Goal: Navigation & Orientation: Find specific page/section

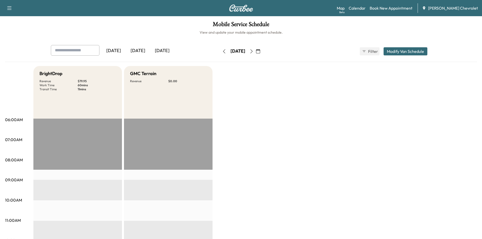
click at [143, 49] on div "[DATE]" at bounding box center [138, 51] width 24 height 12
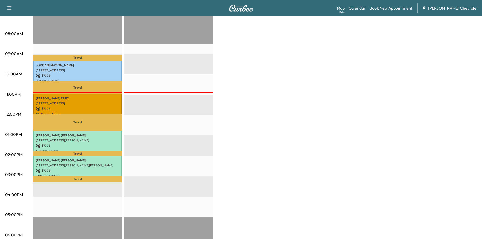
scroll to position [127, 0]
click at [78, 105] on div "[PERSON_NAME] [STREET_ADDRESS] $ 79.95 10:58 am - 11:58 am" at bounding box center [77, 104] width 89 height 21
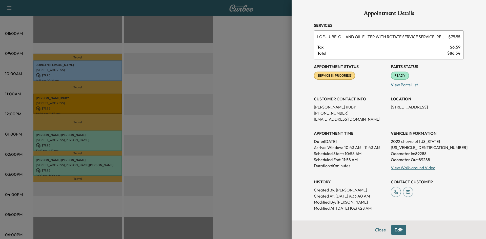
click at [418, 144] on p "2022 chevrolet [US_STATE]" at bounding box center [427, 141] width 73 height 6
click at [409, 149] on p "[US_VEHICLE_IDENTIFICATION_NUMBER]" at bounding box center [427, 148] width 73 height 6
copy p "[US_VEHICLE_IDENTIFICATION_NUMBER]"
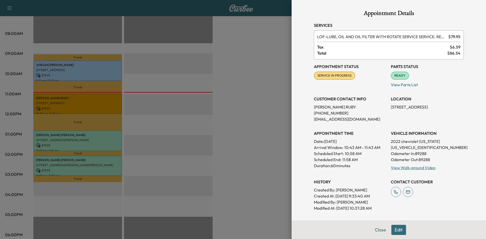
click at [256, 70] on div at bounding box center [243, 119] width 486 height 239
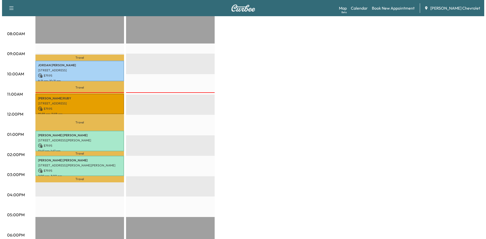
scroll to position [0, 0]
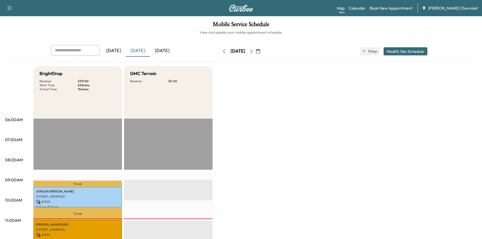
click at [343, 11] on div "Support Log Out Map Beta Calendar Book New Appointment [PERSON_NAME] Chevrolet" at bounding box center [241, 8] width 482 height 16
click at [345, 6] on link "Map Beta" at bounding box center [341, 8] width 8 height 6
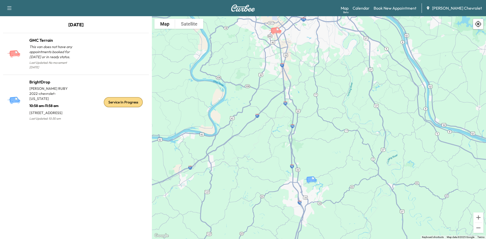
drag, startPoint x: 317, startPoint y: 120, endPoint x: 305, endPoint y: 110, distance: 15.8
click at [305, 110] on div "To activate drag with keyboard, press Alt + Enter. Once in keyboard drag state,…" at bounding box center [319, 127] width 334 height 223
click at [313, 179] on icon "BrightDrop" at bounding box center [310, 178] width 10 height 6
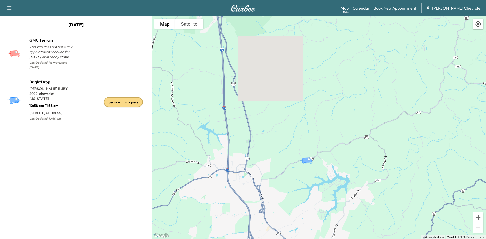
click at [308, 161] on icon "BrightDrop" at bounding box center [307, 160] width 10 height 6
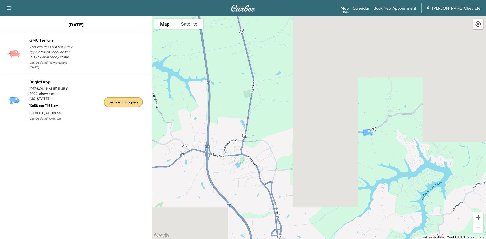
drag, startPoint x: 326, startPoint y: 102, endPoint x: 332, endPoint y: 98, distance: 7.3
click at [332, 98] on div "To activate drag with keyboard, press Alt + Enter. Once in keyboard drag state,…" at bounding box center [319, 127] width 334 height 223
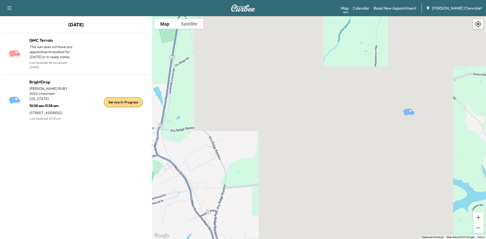
drag, startPoint x: 325, startPoint y: 105, endPoint x: 300, endPoint y: 113, distance: 27.0
click at [285, 116] on div "To activate drag with keyboard, press Alt + Enter. Once in keyboard drag state,…" at bounding box center [319, 127] width 334 height 223
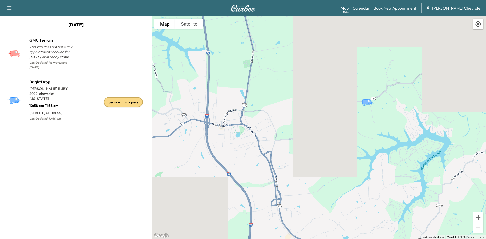
drag, startPoint x: 295, startPoint y: 86, endPoint x: 322, endPoint y: 130, distance: 52.1
click at [322, 130] on div "To activate drag with keyboard, press Alt + Enter. Once in keyboard drag state,…" at bounding box center [319, 127] width 334 height 223
